Goal: Navigation & Orientation: Find specific page/section

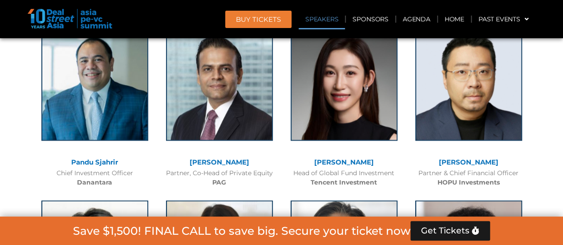
scroll to position [1014, 0]
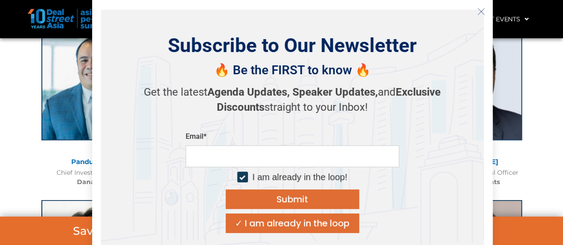
click at [483, 7] on button "Close" at bounding box center [481, 11] width 14 height 14
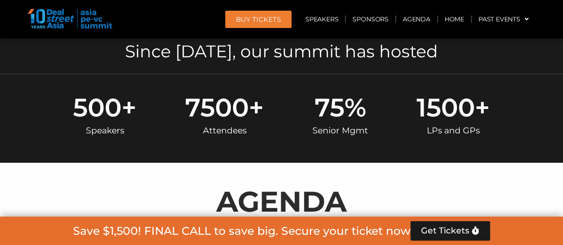
scroll to position [0, 0]
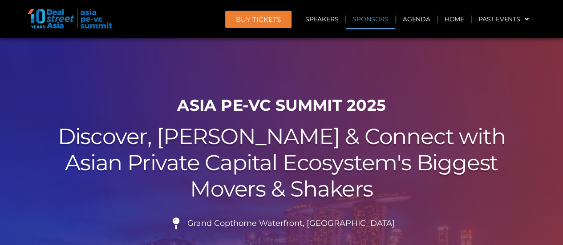
click at [382, 20] on link "Sponsors" at bounding box center [370, 19] width 49 height 20
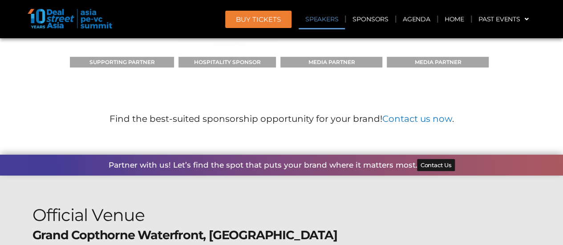
scroll to position [9740, 0]
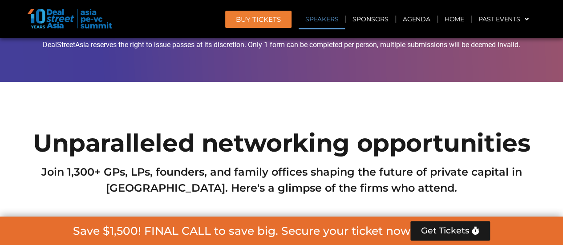
click at [248, 17] on span "BUY Tickets" at bounding box center [258, 19] width 45 height 7
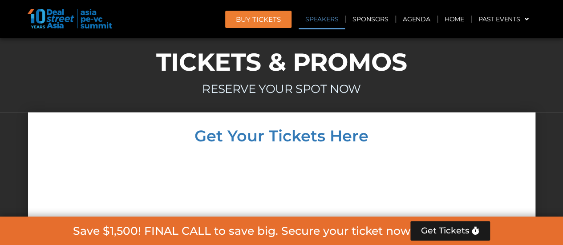
scroll to position [7832, 0]
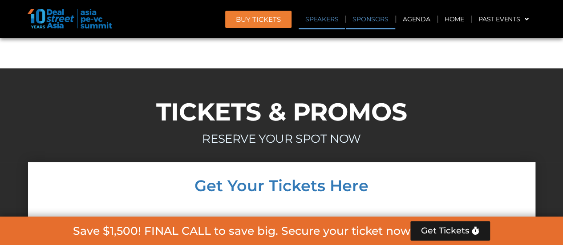
click at [382, 26] on link "Sponsors" at bounding box center [370, 19] width 49 height 20
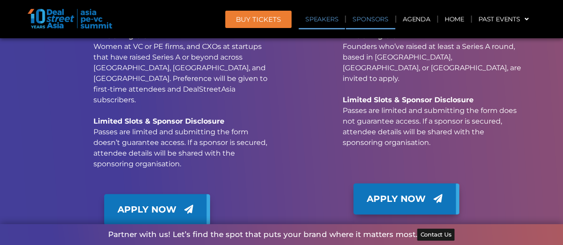
scroll to position [9126, 0]
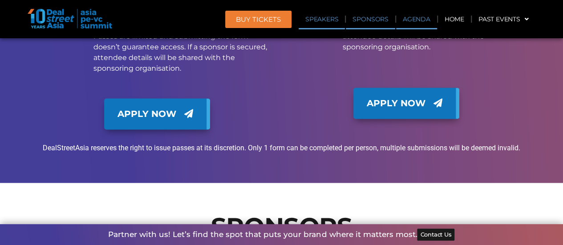
click at [417, 24] on link "Agenda" at bounding box center [416, 19] width 41 height 20
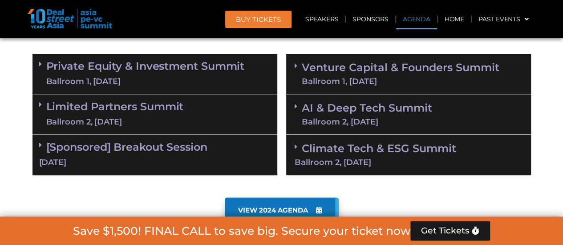
scroll to position [571, 0]
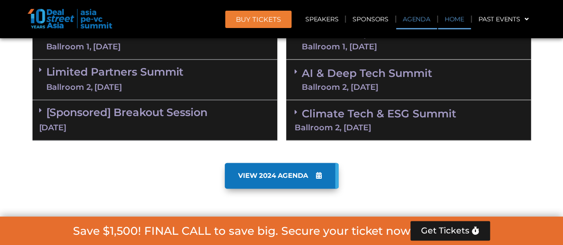
click at [445, 24] on link "Home" at bounding box center [454, 19] width 33 height 20
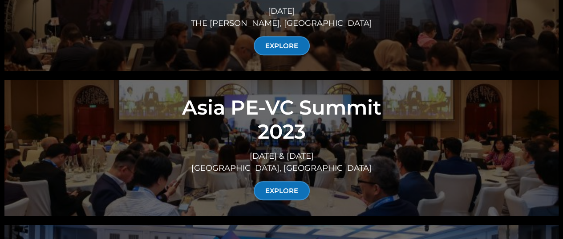
scroll to position [3571, 0]
